Goal: Information Seeking & Learning: Check status

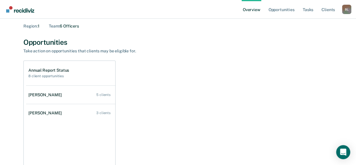
scroll to position [59, 0]
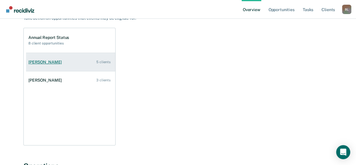
click at [72, 61] on link "Devonta Nelson 5 clients" at bounding box center [70, 62] width 89 height 17
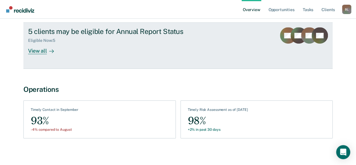
scroll to position [121, 0]
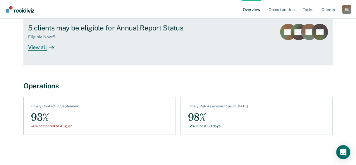
click at [59, 57] on link "5 clients may be eligible for Annual Report Status Eligible Now : 5 View all LM…" at bounding box center [178, 42] width 310 height 46
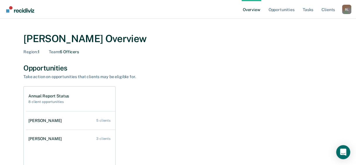
click at [348, 12] on div "B L" at bounding box center [346, 9] width 9 height 9
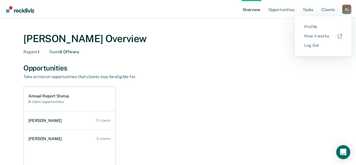
click at [310, 47] on link "Log Out" at bounding box center [324, 45] width 38 height 5
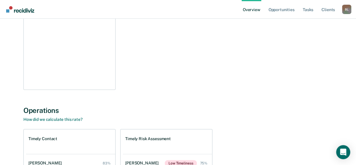
scroll to position [29, 0]
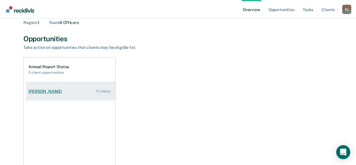
click at [48, 89] on div "[PERSON_NAME]" at bounding box center [46, 91] width 36 height 5
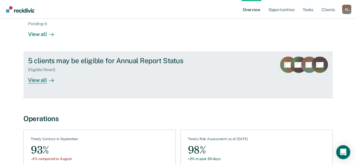
scroll to position [59, 0]
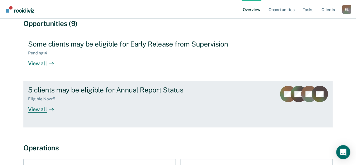
click at [50, 108] on icon at bounding box center [51, 109] width 5 height 5
